Goal: Information Seeking & Learning: Learn about a topic

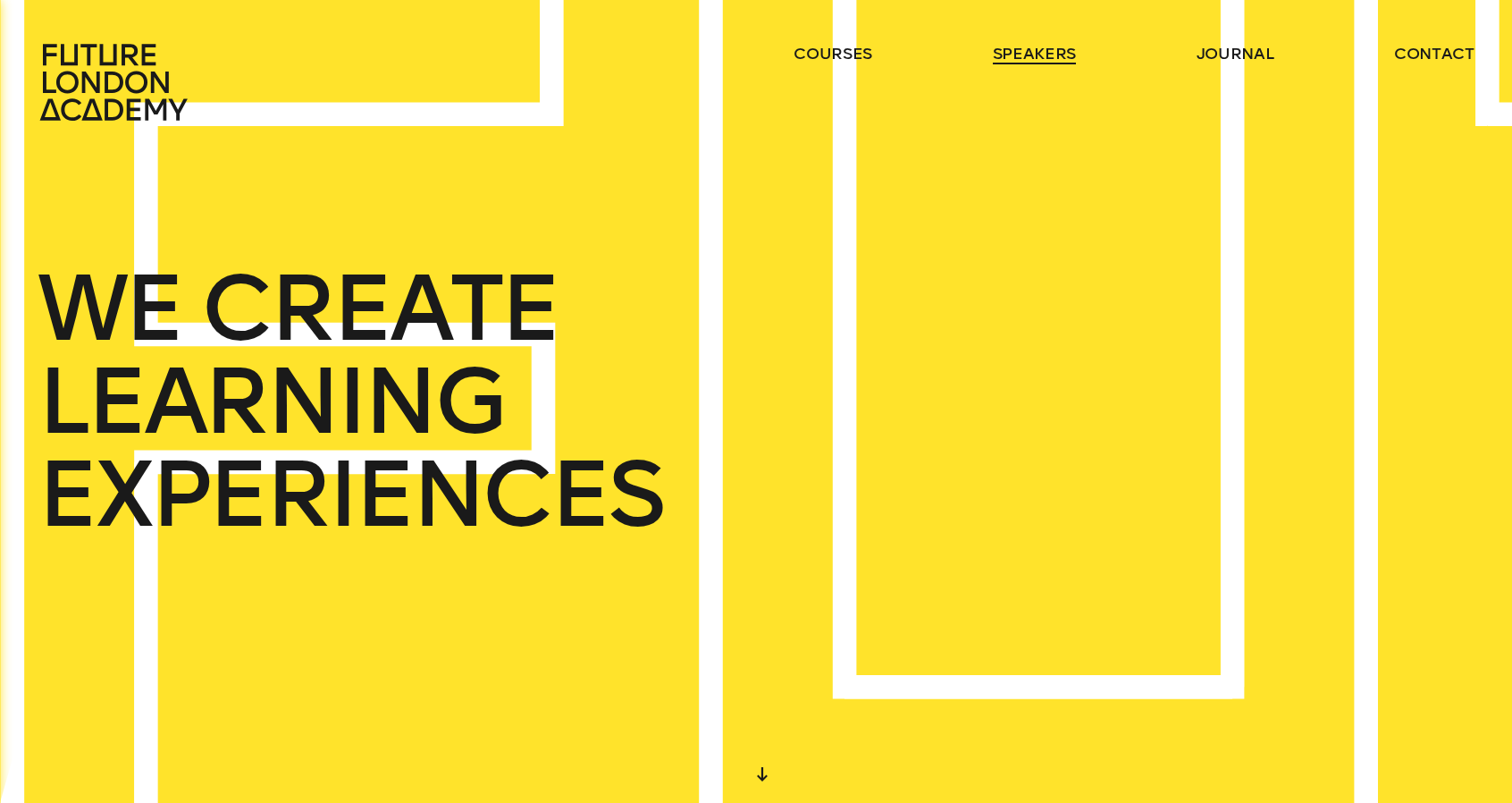
click at [1048, 57] on link "speakers" at bounding box center [1034, 54] width 84 height 22
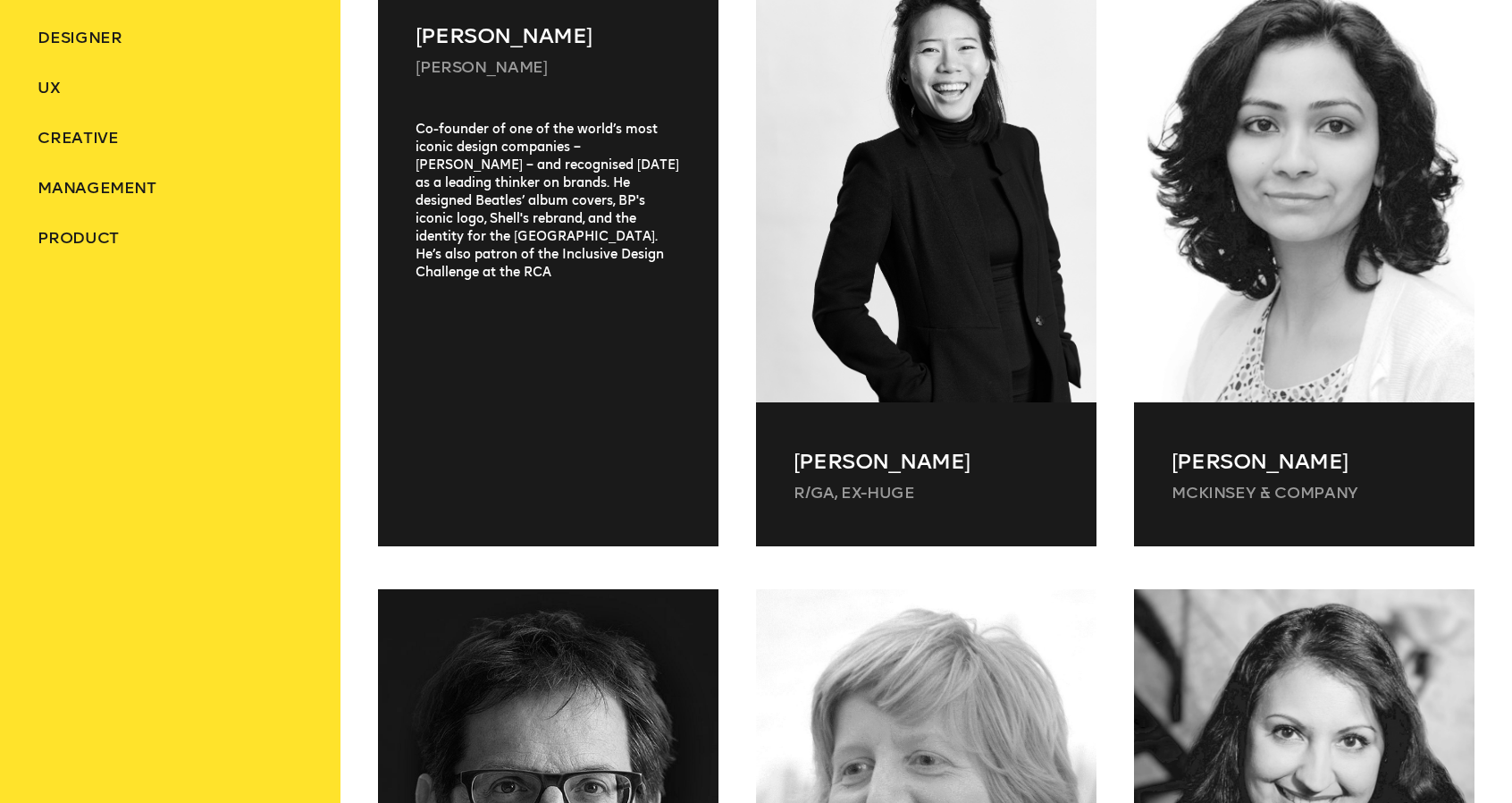
scroll to position [894, 0]
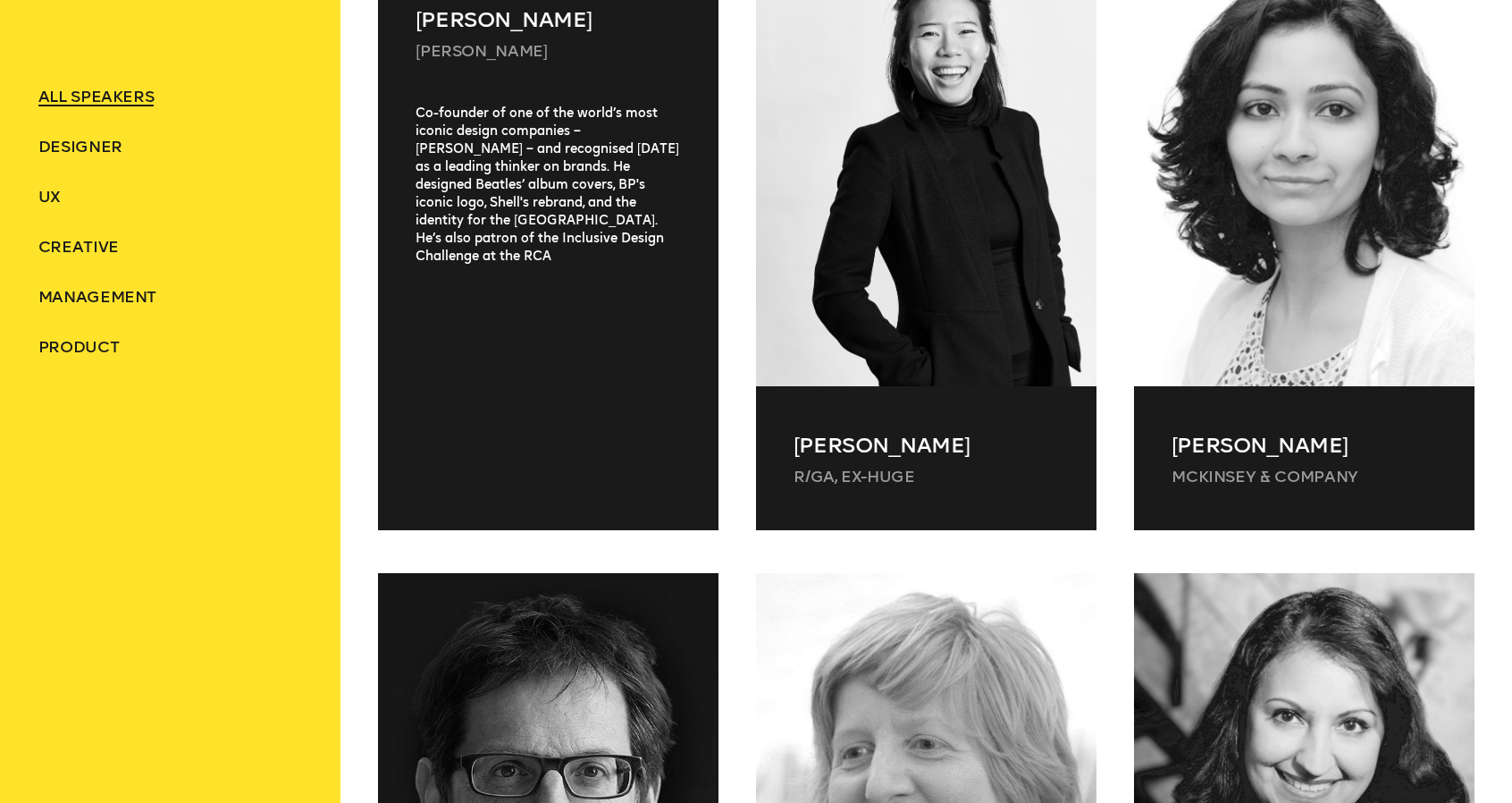
click at [517, 271] on div "Co-founder of one of the world’s most iconic design companies – [PERSON_NAME] –…" at bounding box center [548, 296] width 340 height 383
click at [534, 204] on div "Co-founder of one of the world’s most iconic design companies – [PERSON_NAME] –…" at bounding box center [548, 296] width 340 height 383
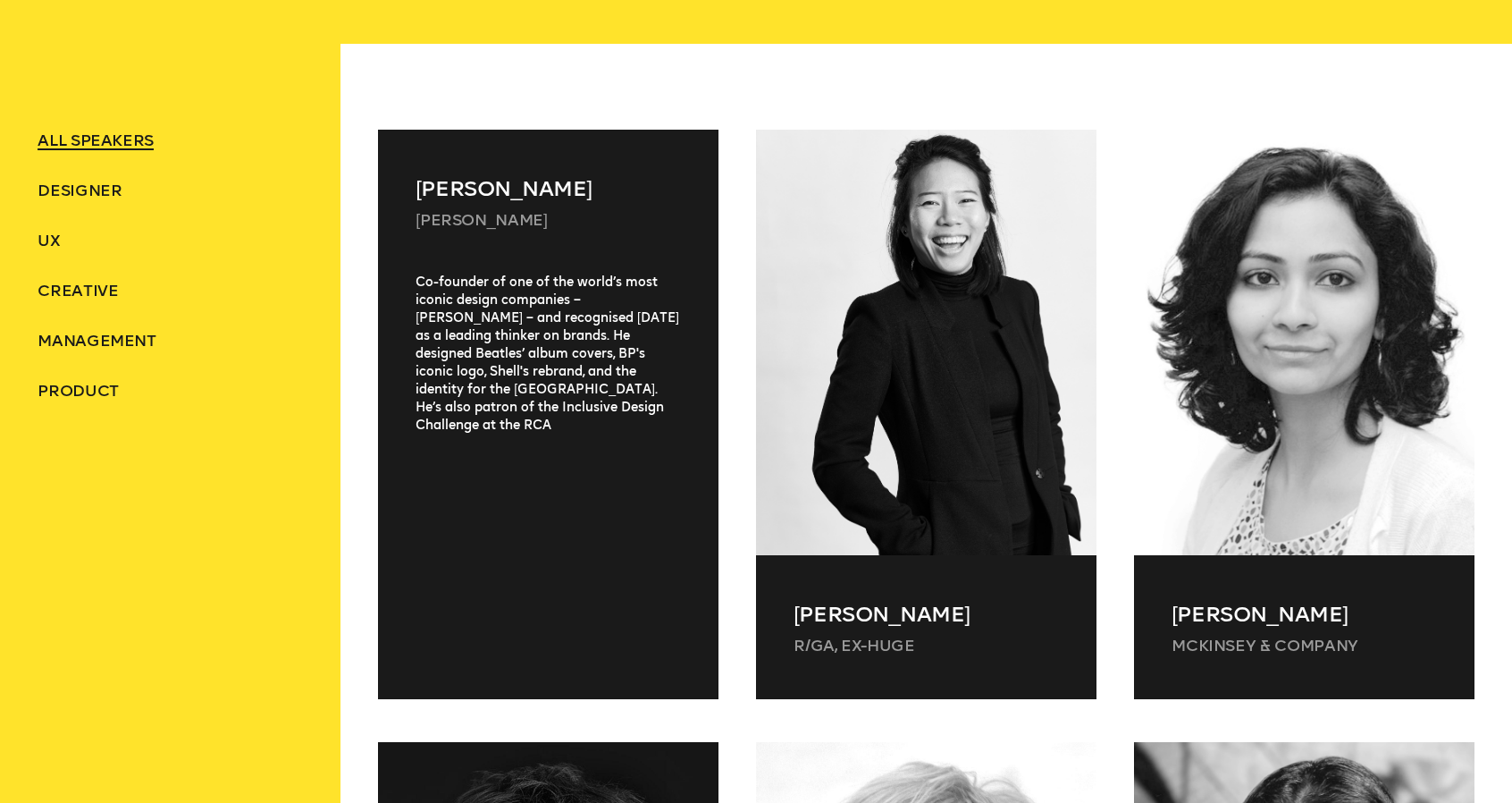
scroll to position [715, 0]
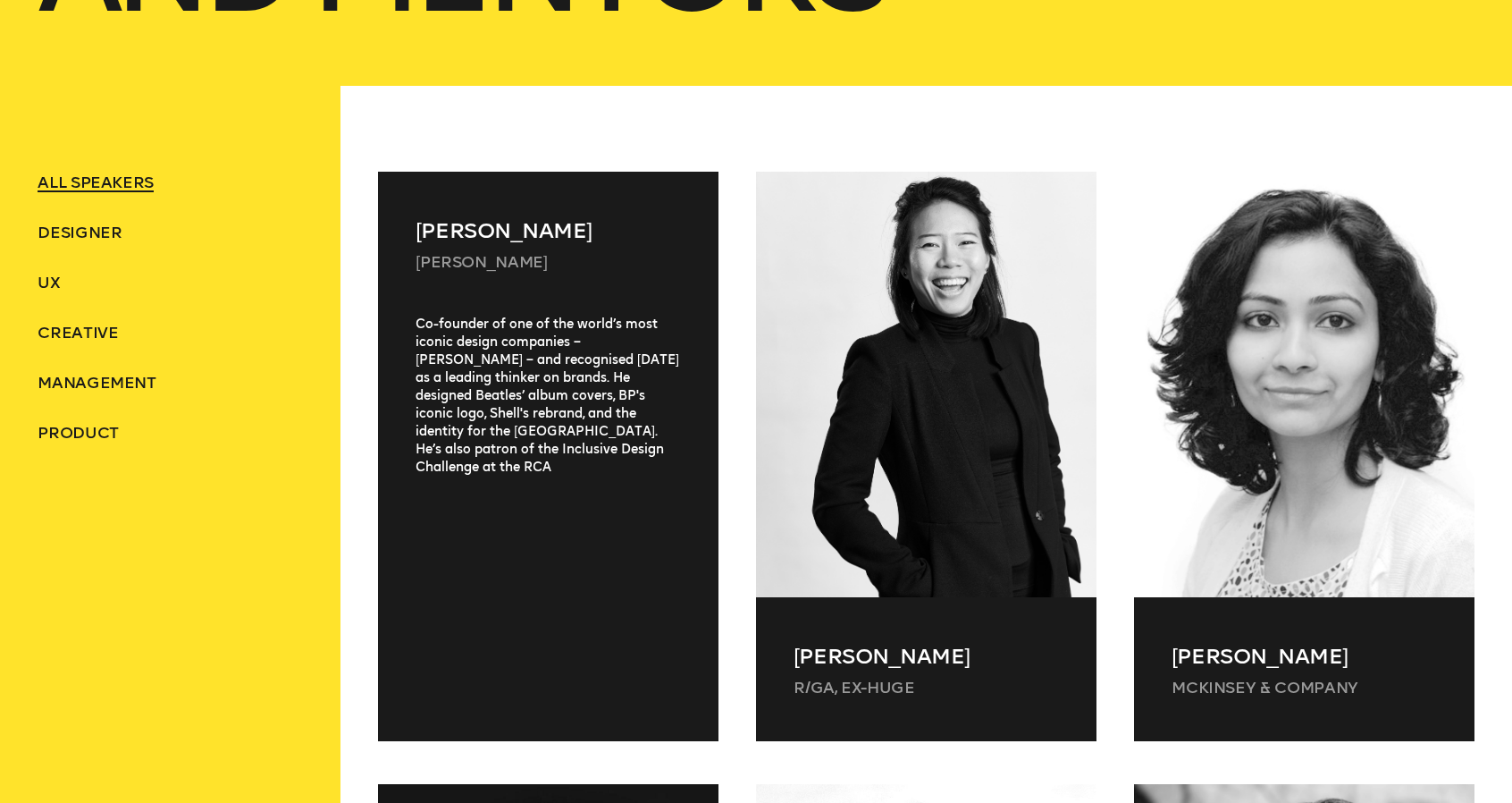
click at [597, 268] on div "[PERSON_NAME] [PERSON_NAME] Olins" at bounding box center [548, 243] width 340 height 144
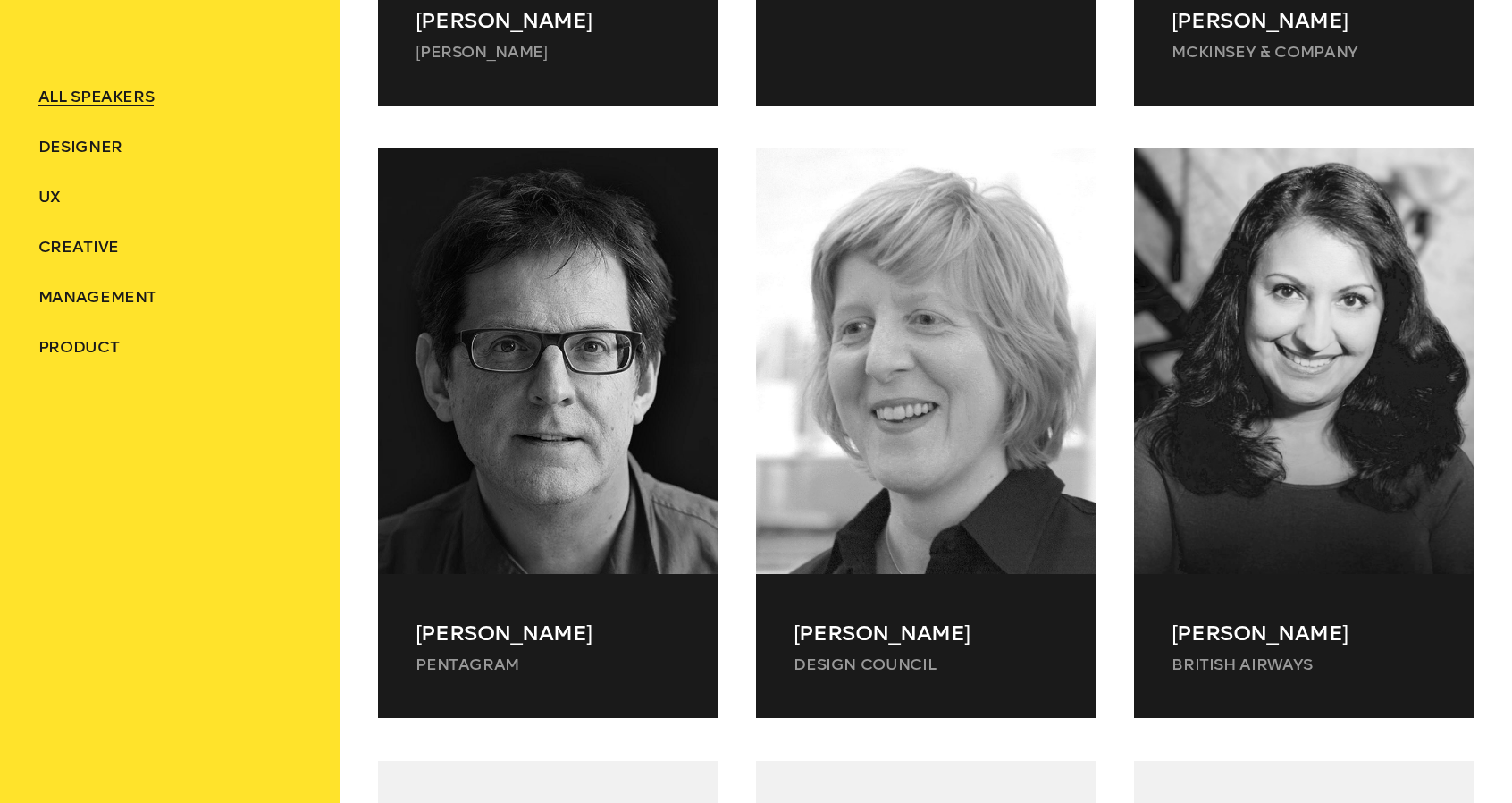
scroll to position [1341, 0]
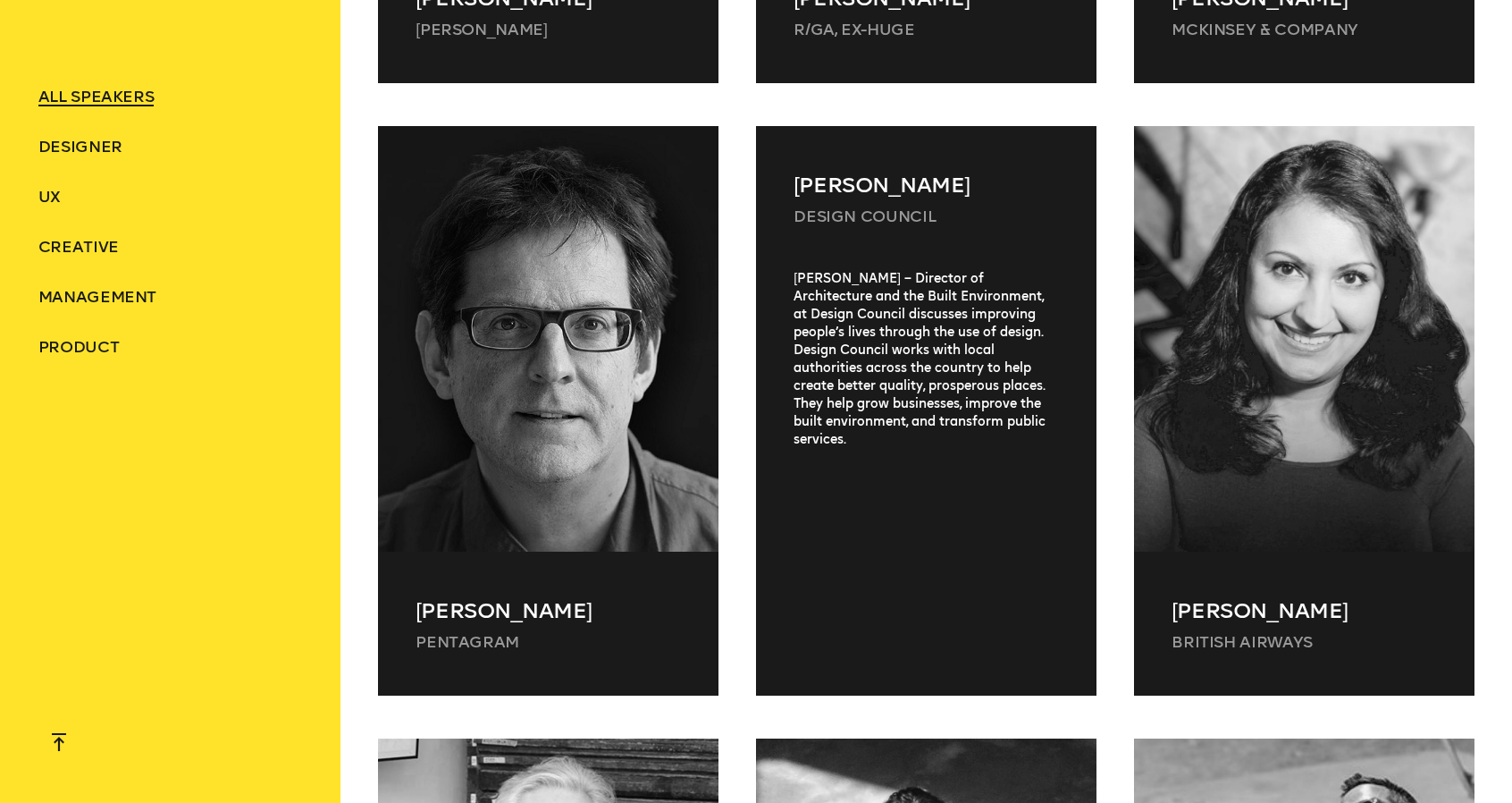
click at [897, 196] on p "[PERSON_NAME]" at bounding box center [926, 185] width 265 height 32
click at [985, 182] on p "[PERSON_NAME]" at bounding box center [926, 185] width 265 height 32
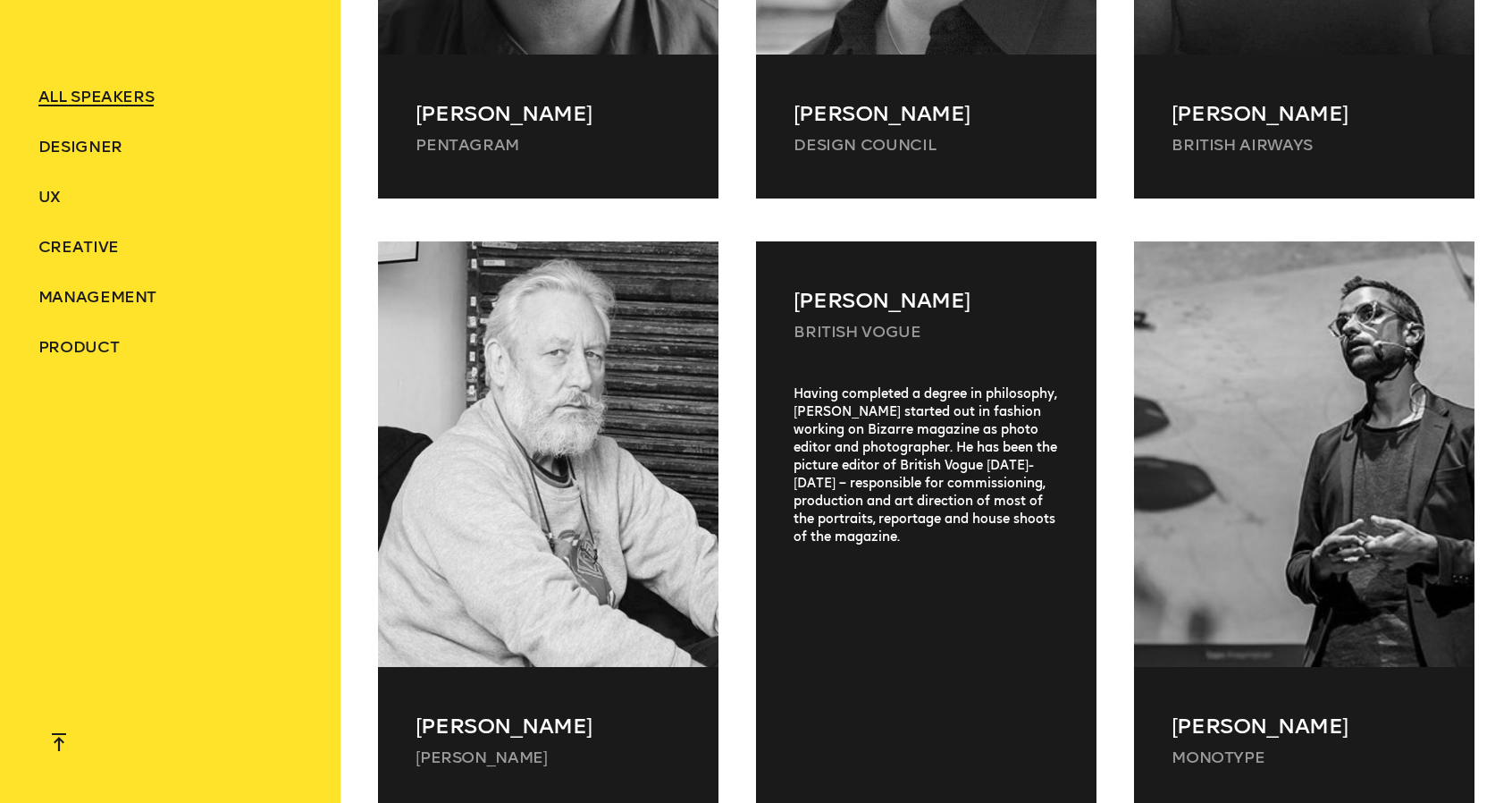
scroll to position [1877, 0]
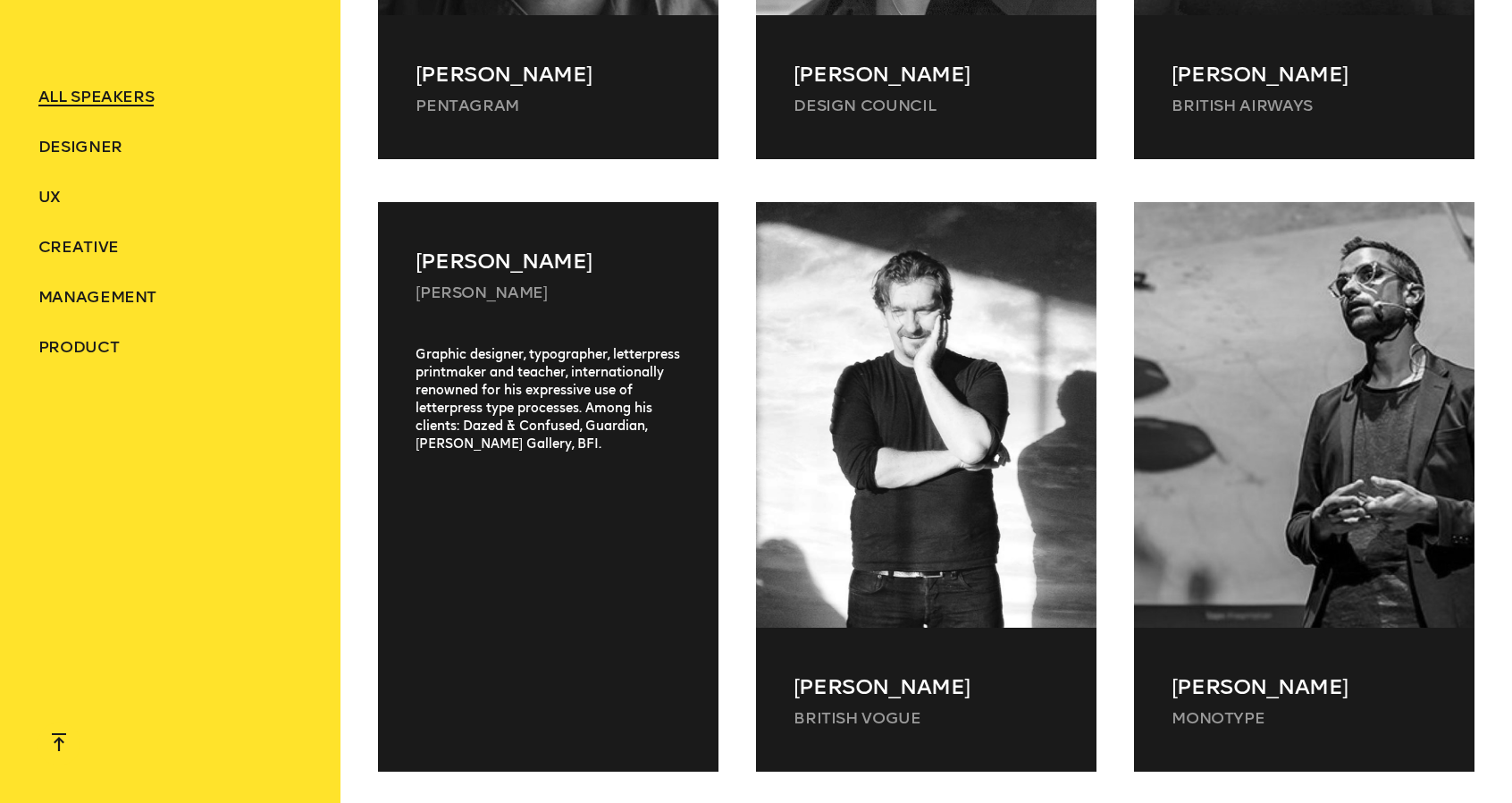
click at [549, 647] on div "Graphic designer, typographer, letterpress printmaker and teacher, internationa…" at bounding box center [548, 537] width 340 height 383
click at [550, 647] on div "Graphic designer, typographer, letterpress printmaker and teacher, internationa…" at bounding box center [548, 537] width 340 height 383
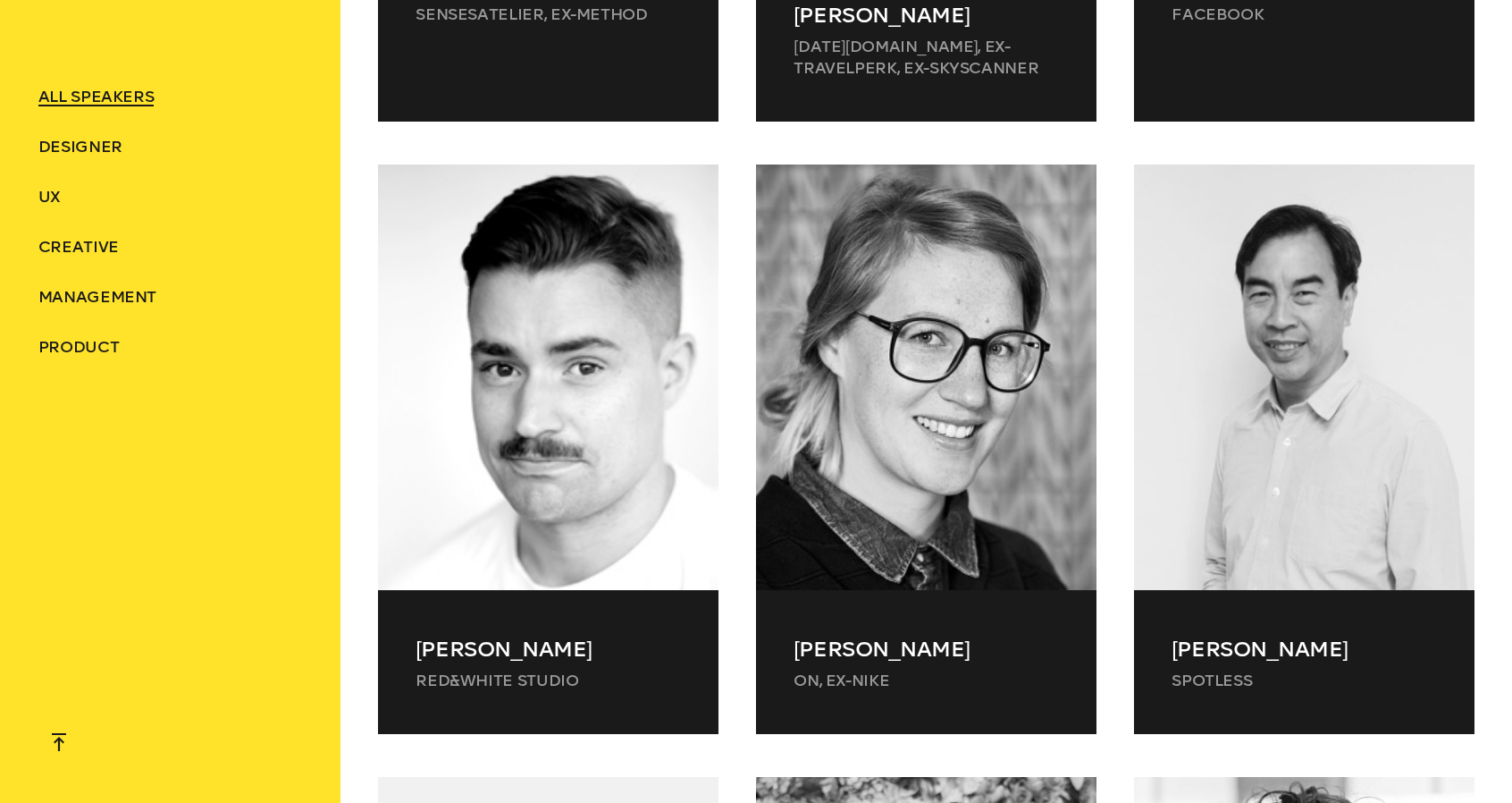
scroll to position [4560, 0]
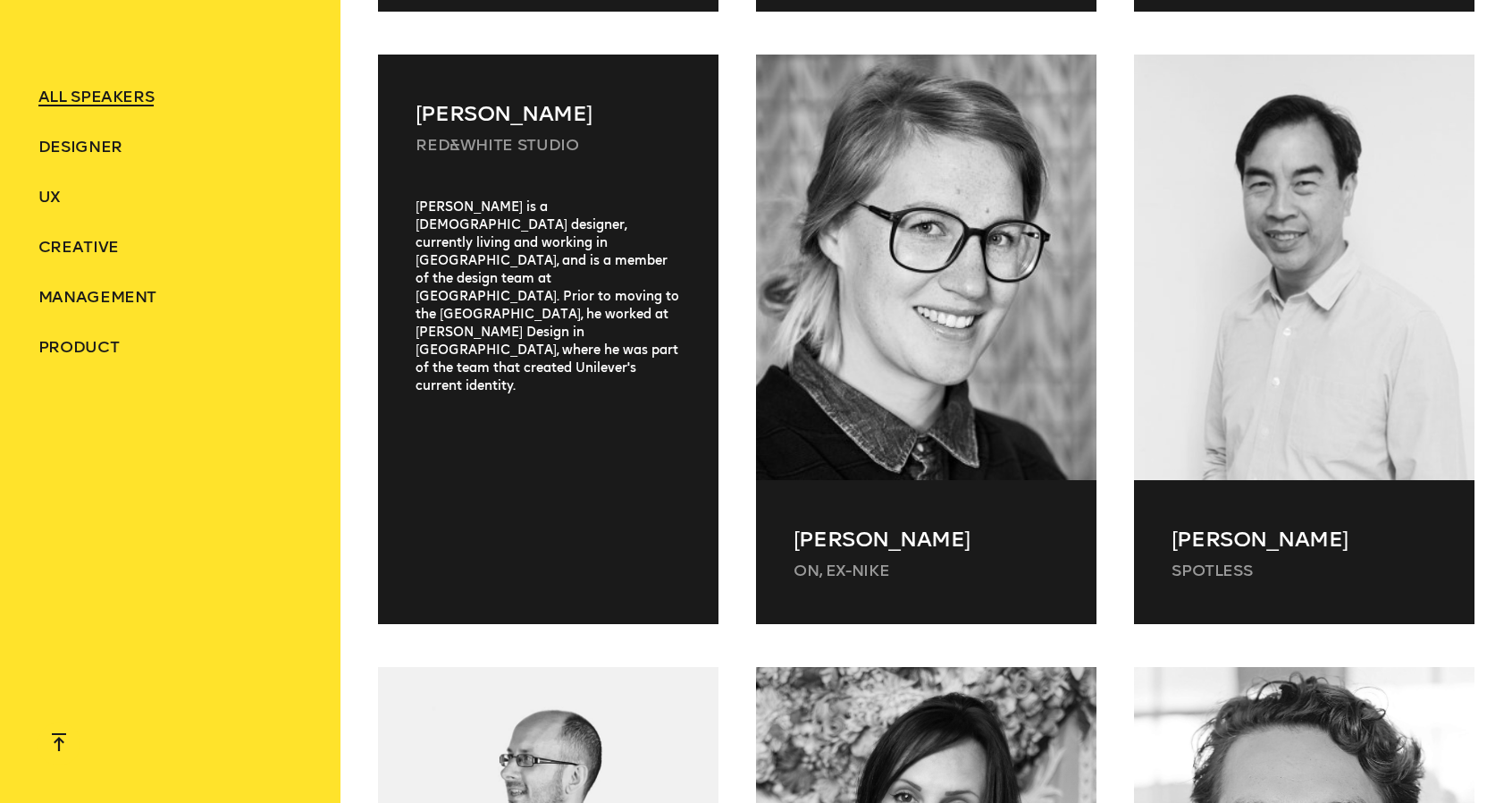
click at [638, 199] on div "[PERSON_NAME] is a [DEMOGRAPHIC_DATA] designer, currently living and working in…" at bounding box center [548, 390] width 340 height 383
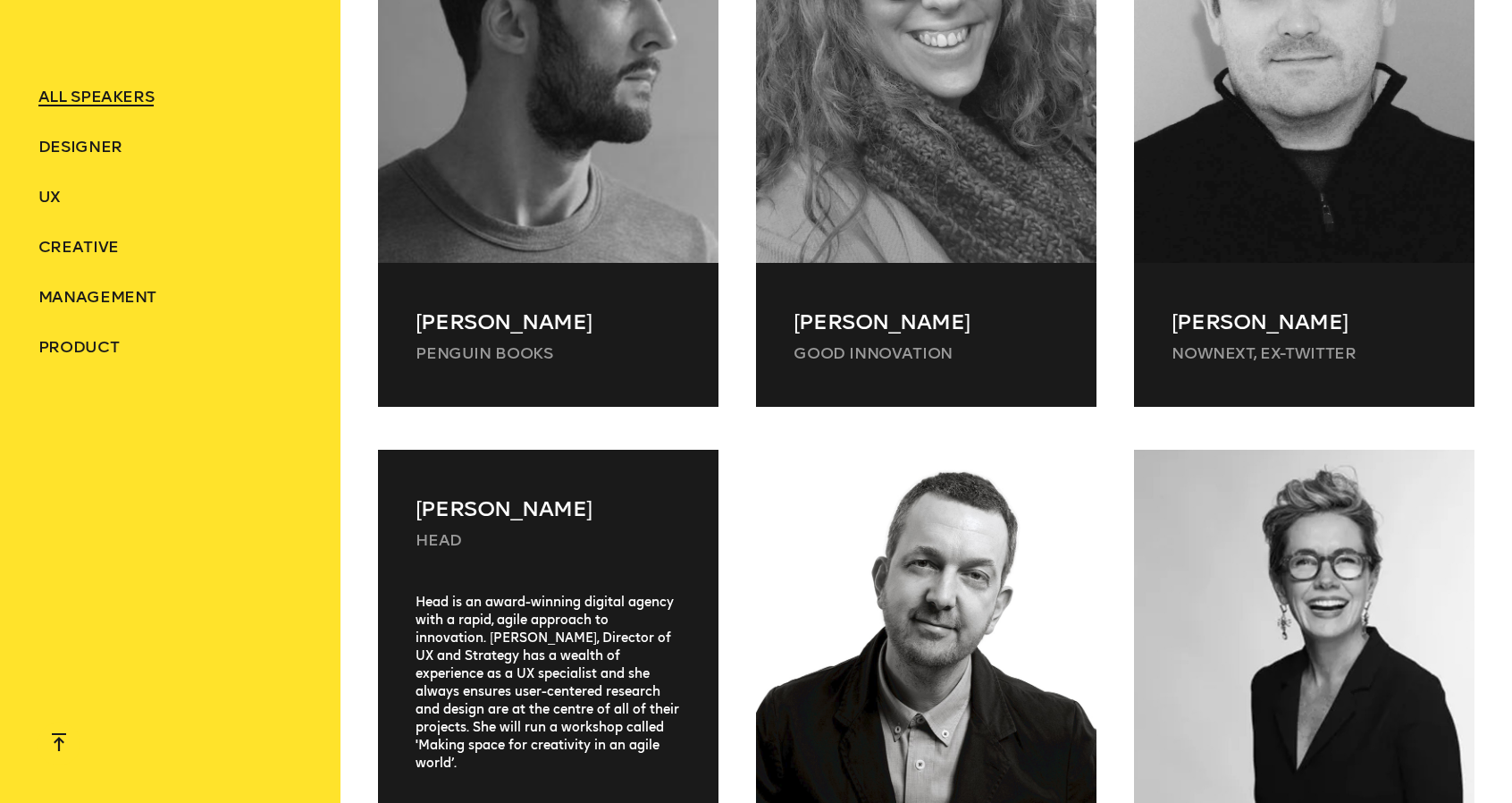
scroll to position [6527, 0]
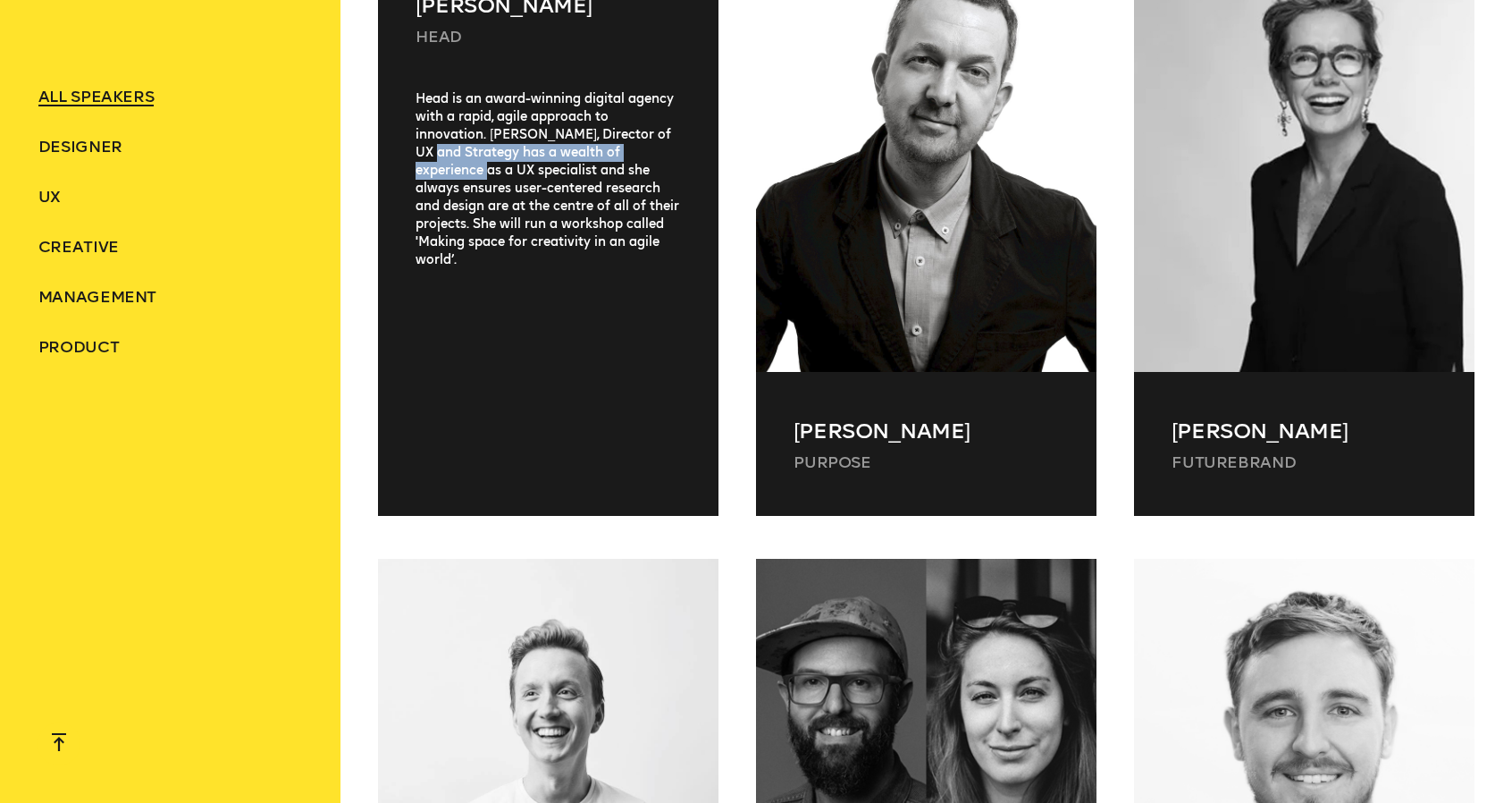
click at [421, 124] on div "Head is an award-winning digital agency with a rapid, agile approach to innovat…" at bounding box center [548, 282] width 340 height 383
click at [516, 161] on div "Head is an award-winning digital agency with a rapid, agile approach to innovat…" at bounding box center [548, 282] width 340 height 383
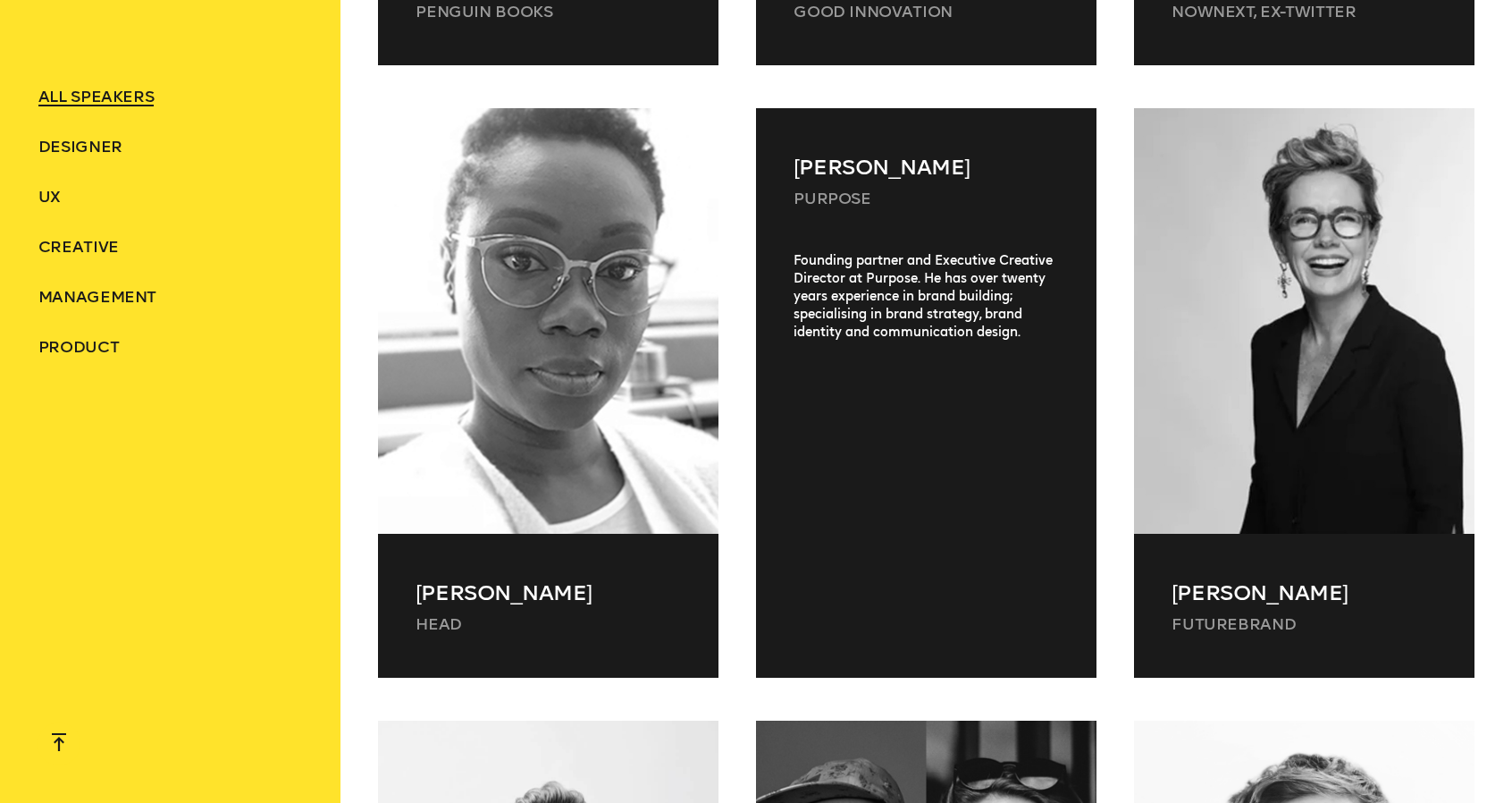
scroll to position [6349, 0]
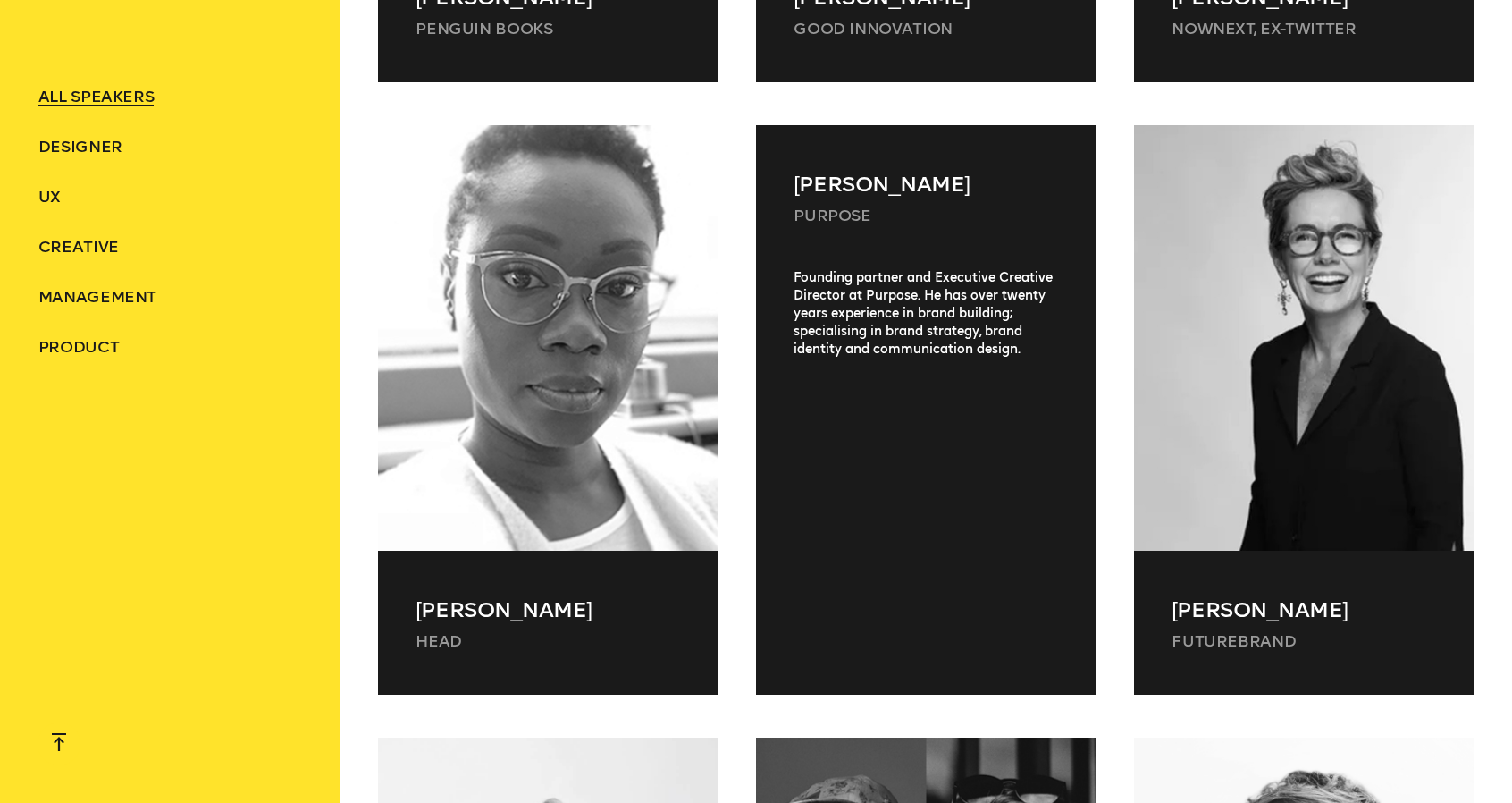
click at [885, 168] on p "[PERSON_NAME]" at bounding box center [926, 184] width 265 height 32
